Goal: Transaction & Acquisition: Obtain resource

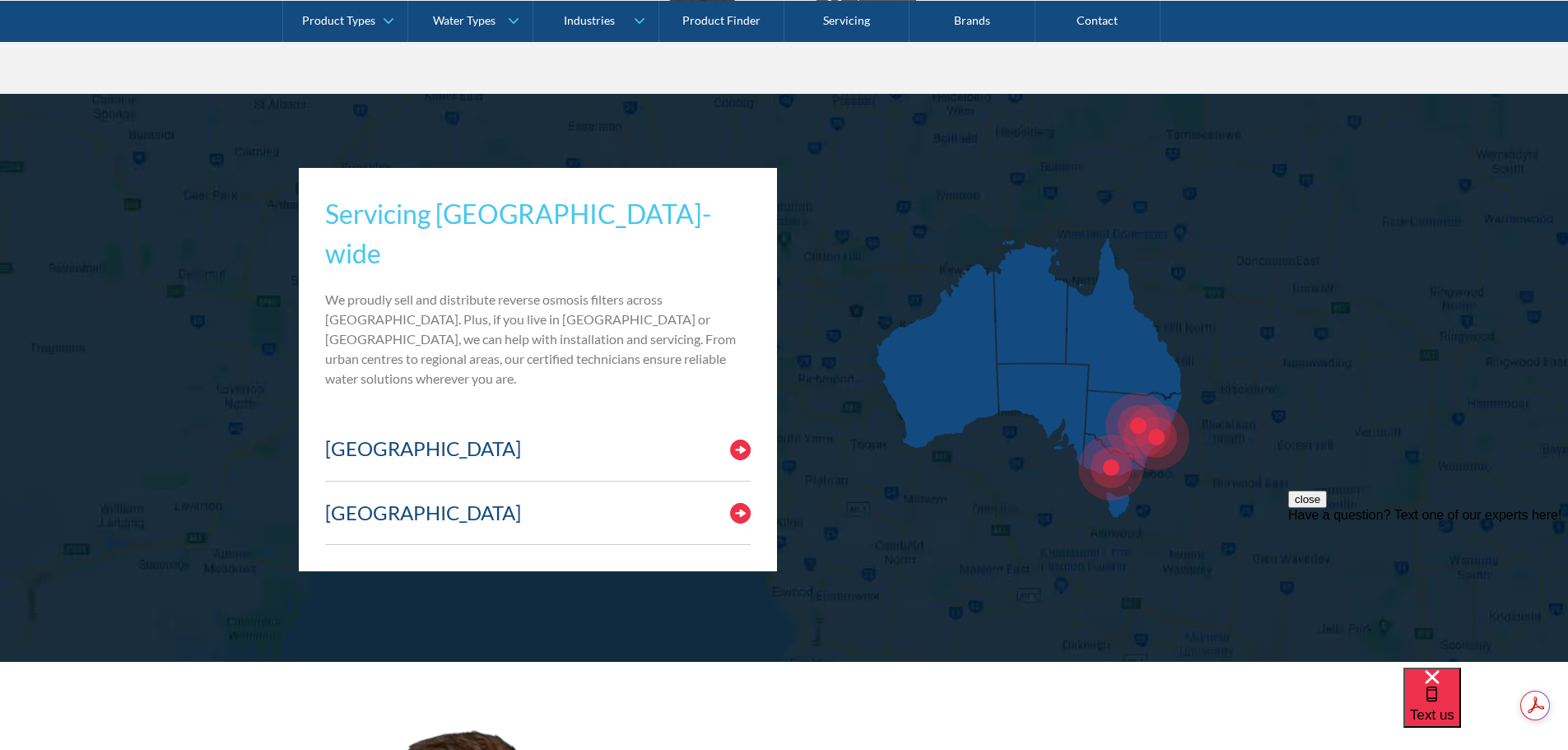
click at [736, 503] on img at bounding box center [740, 513] width 21 height 21
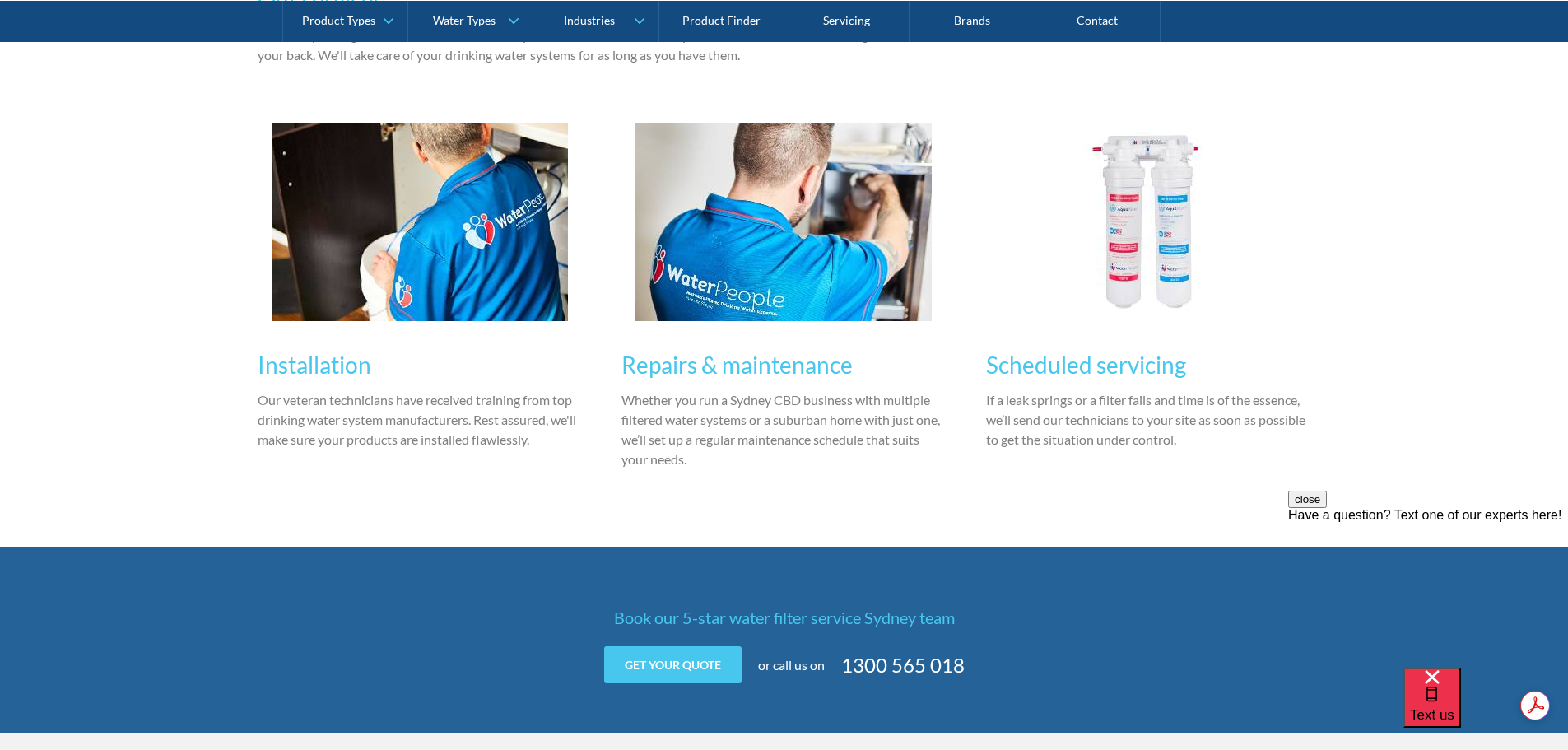
scroll to position [1235, 0]
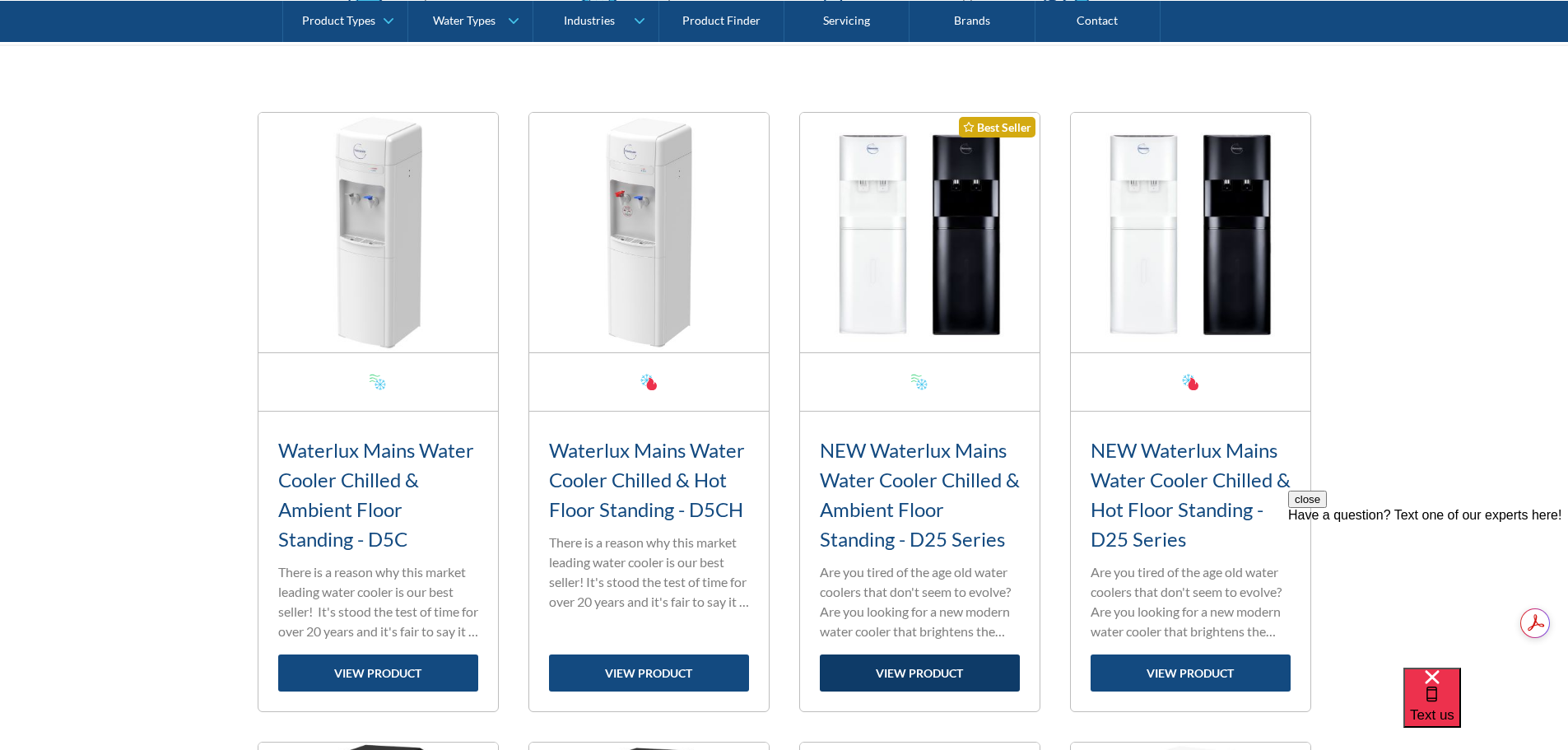
click at [899, 677] on link "view product" at bounding box center [919, 673] width 200 height 37
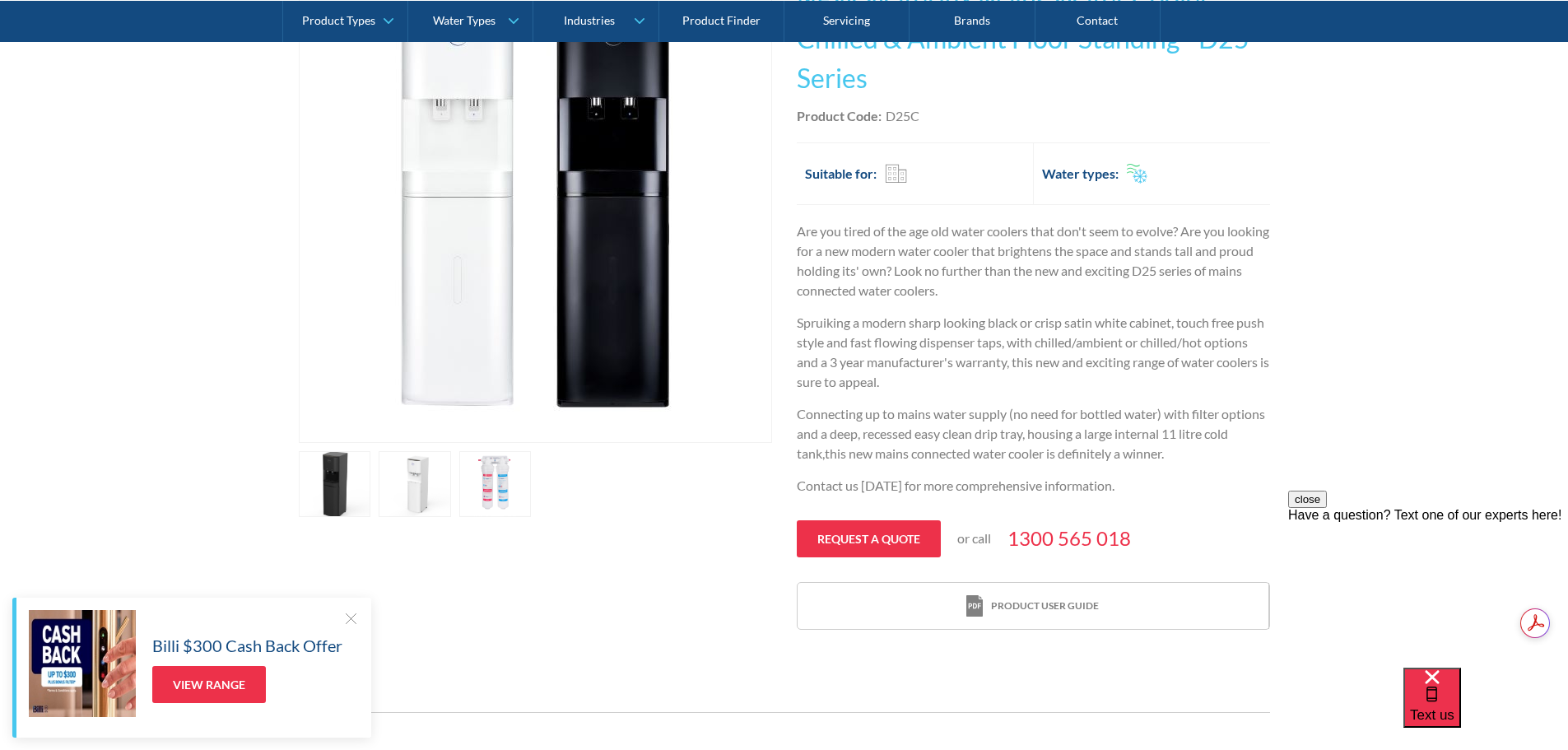
scroll to position [412, 0]
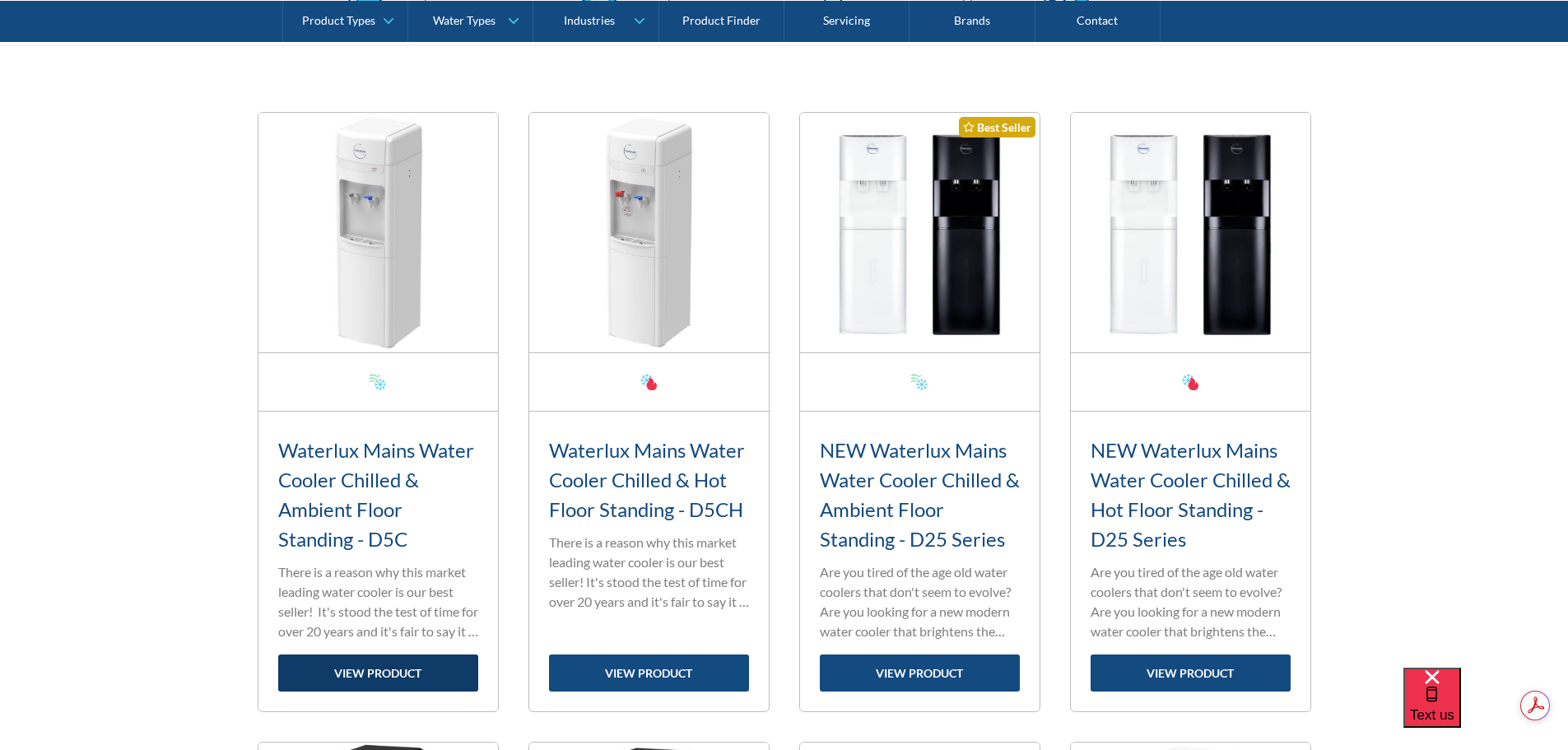
click at [413, 669] on link "view product" at bounding box center [377, 673] width 200 height 37
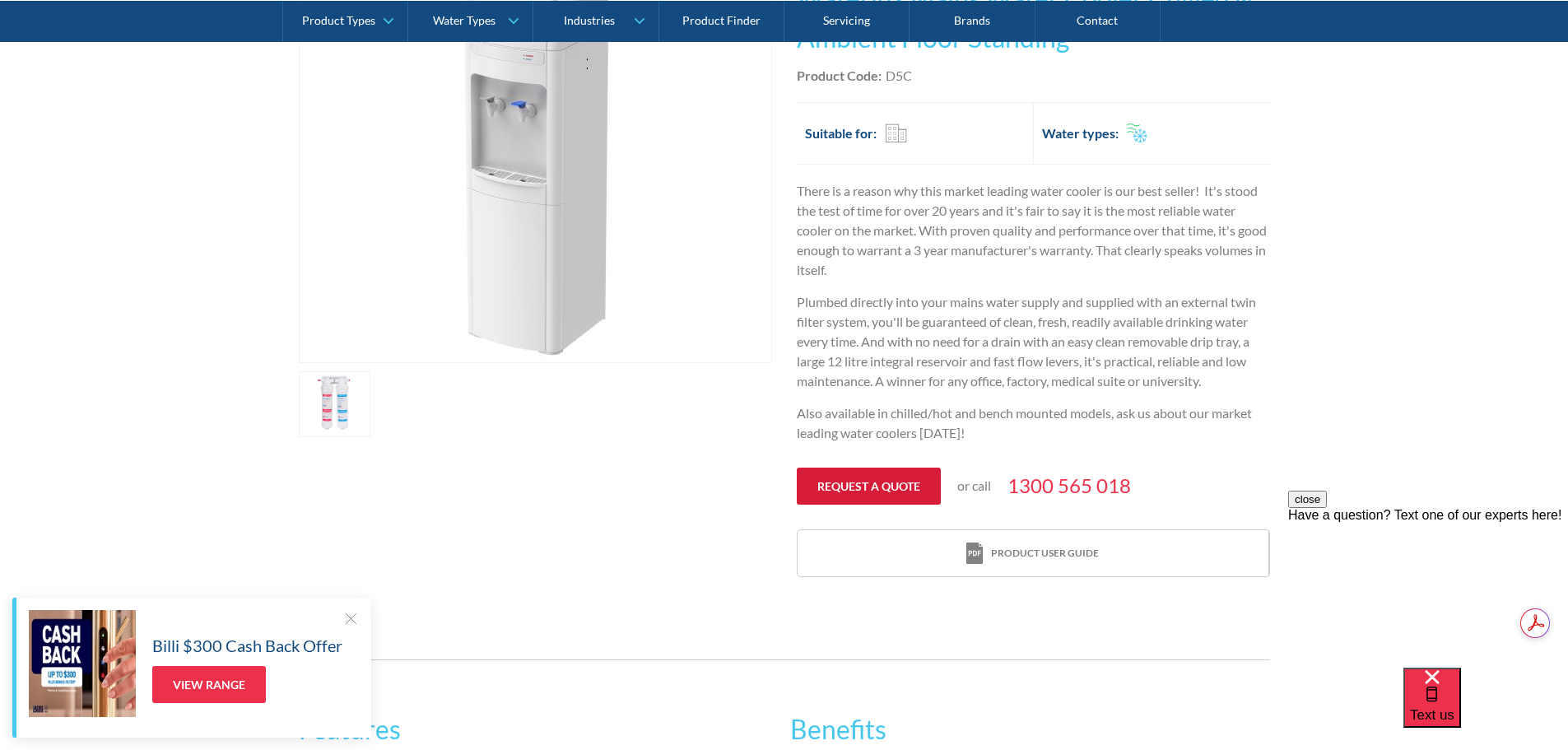
click at [874, 480] on link "Request a quote" at bounding box center [869, 487] width 145 height 37
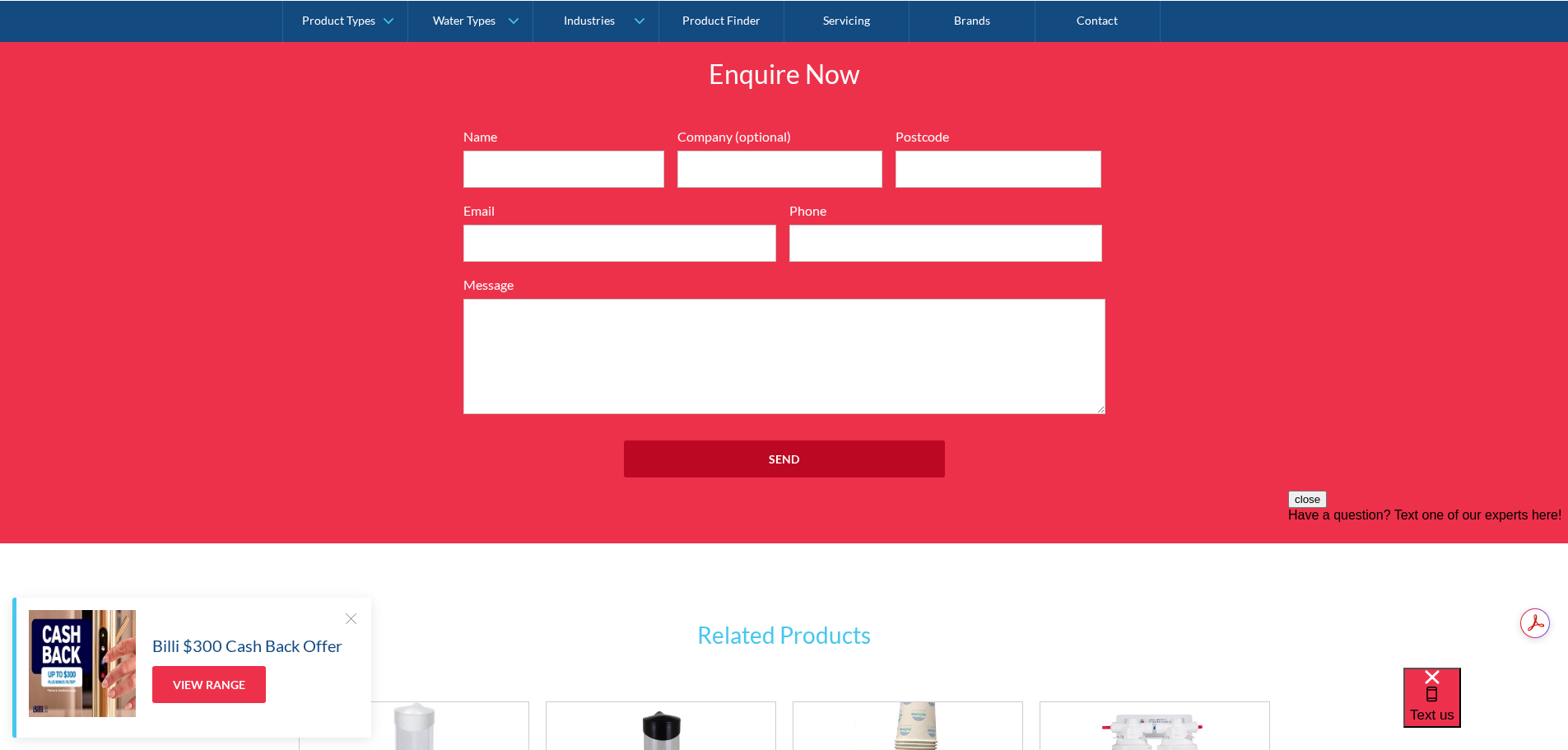
scroll to position [1900, 0]
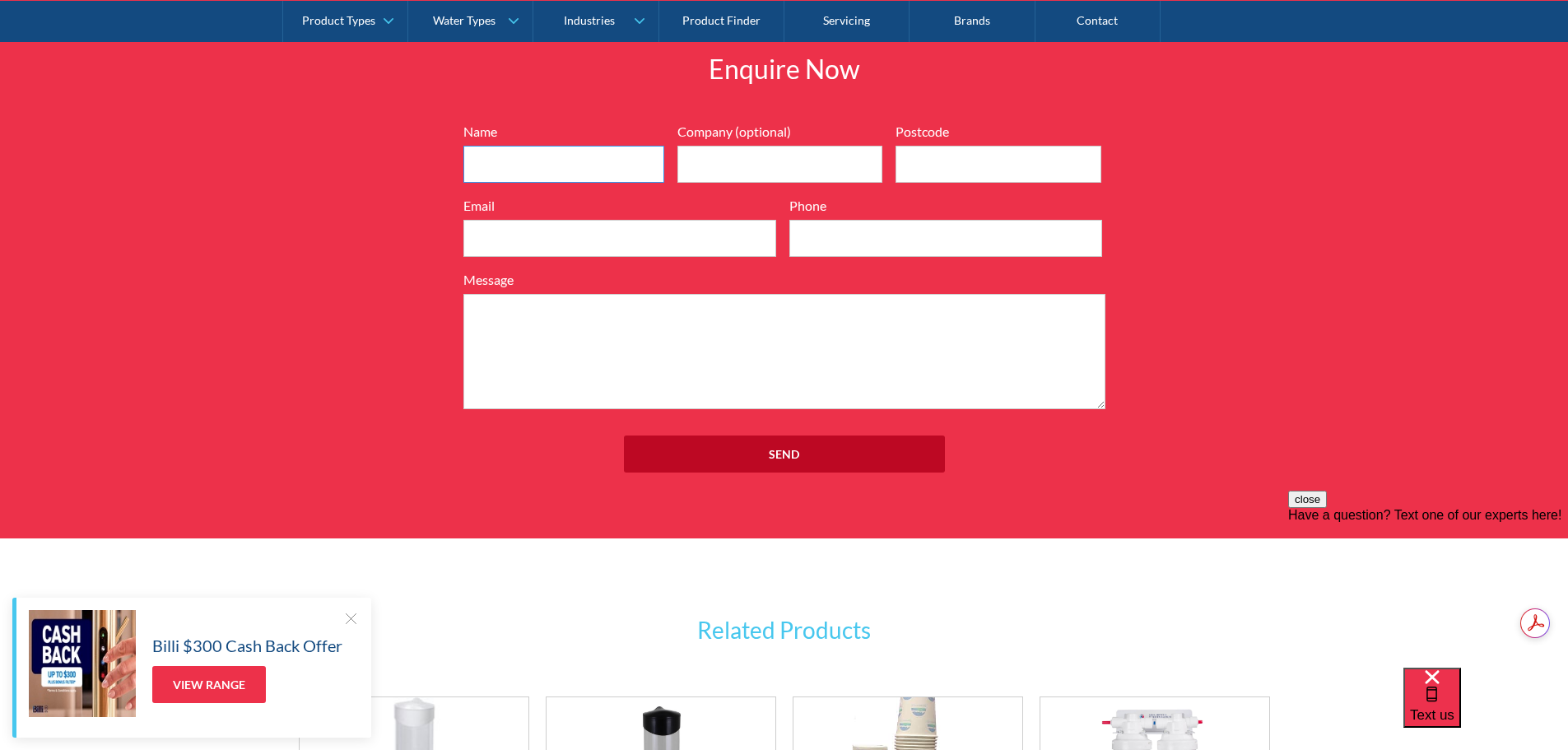
click at [485, 155] on input "Name" at bounding box center [563, 164] width 201 height 37
type input "[PERSON_NAME]"
type input "2762"
type input "0400017019"
click at [559, 227] on input "Email" at bounding box center [619, 239] width 313 height 37
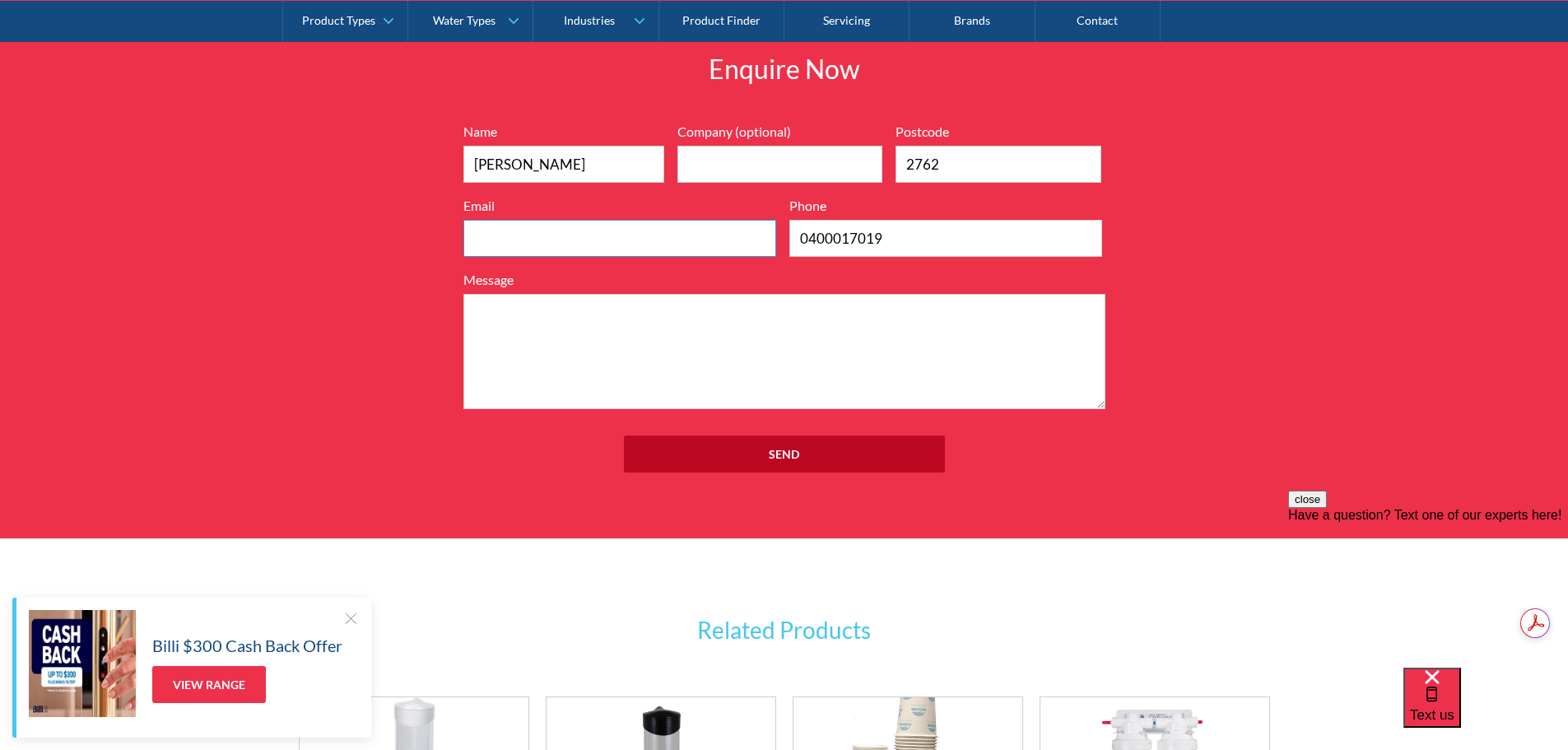
type input "[EMAIL_ADDRESS][DOMAIN_NAME]"
click at [589, 317] on textarea "Message" at bounding box center [784, 351] width 642 height 115
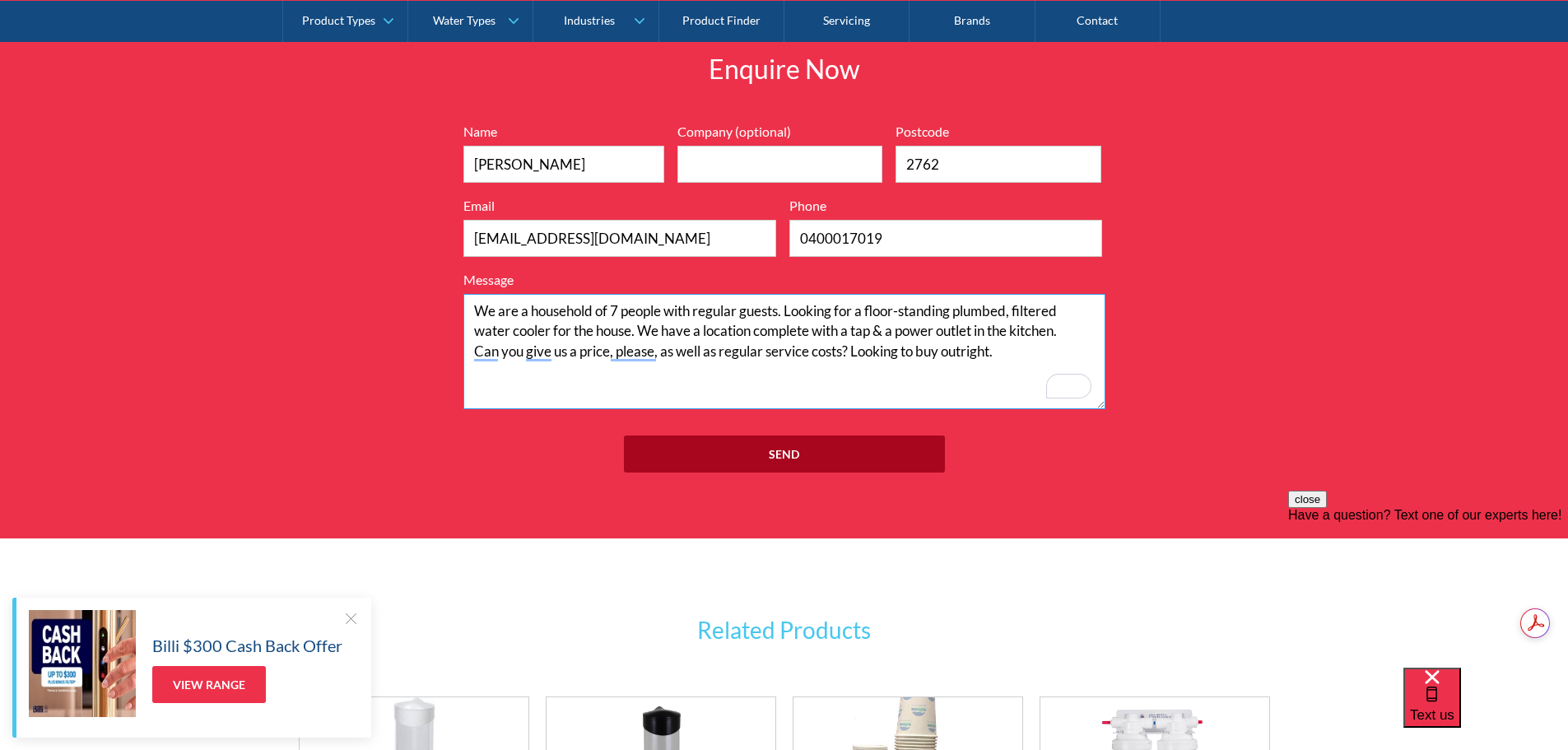
type textarea "We are a household of 7 people with regular guests. Looking for a floor-standin…"
click at [760, 452] on input "Send" at bounding box center [784, 454] width 321 height 37
